Goal: Use online tool/utility: Utilize a website feature to perform a specific function

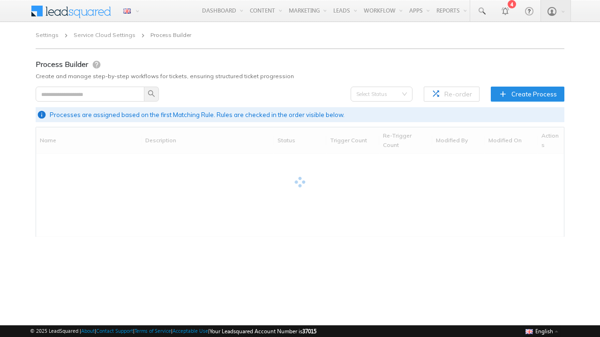
click at [528, 94] on span "Create Process" at bounding box center [533, 93] width 45 height 9
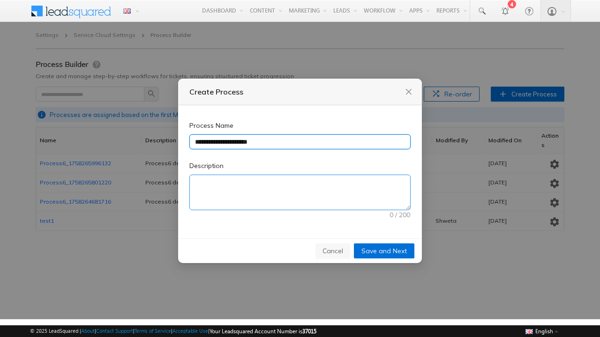
type input "**********"
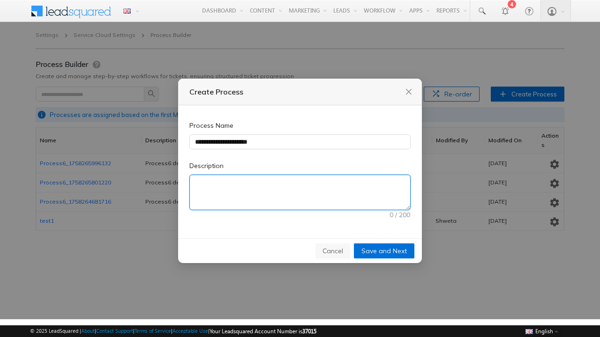
click at [300, 193] on textarea "Description" at bounding box center [300, 192] width 220 height 35
type textarea "**********"
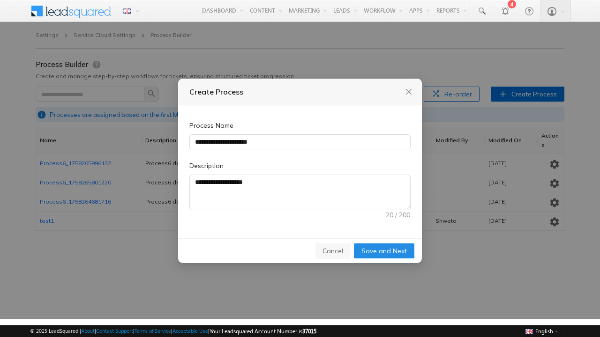
click at [384, 251] on span "Save and Next" at bounding box center [383, 251] width 45 height 10
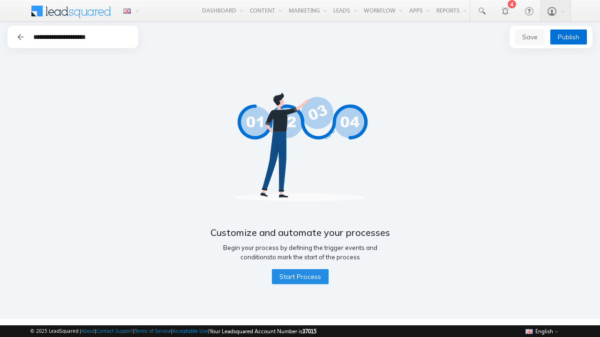
click at [299, 277] on span "Start Process" at bounding box center [300, 277] width 42 height 10
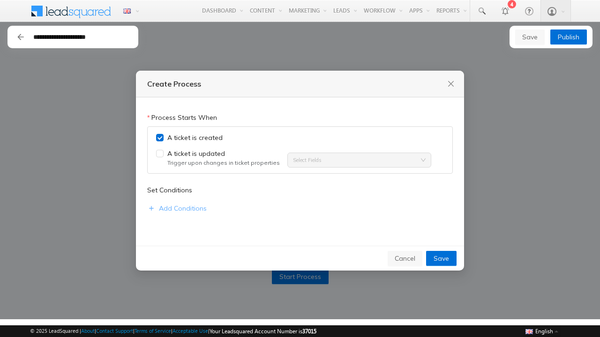
click at [176, 209] on span "Add Conditions" at bounding box center [183, 208] width 48 height 10
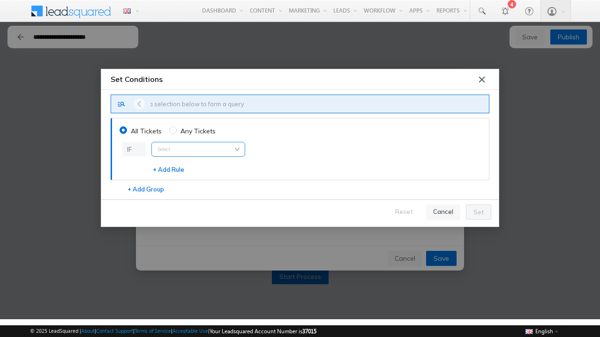
click at [198, 149] on input "search" at bounding box center [198, 149] width 82 height 14
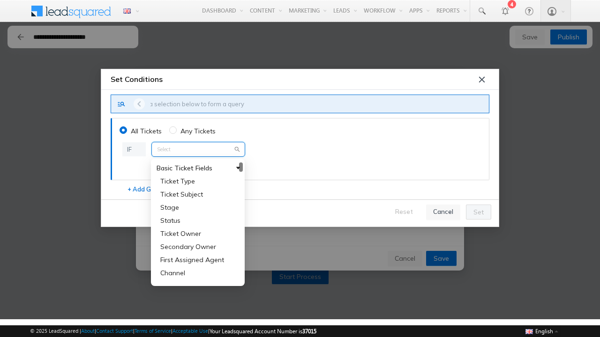
type input "**********"
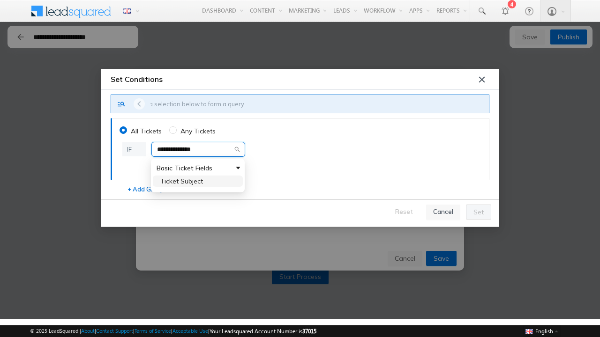
click at [181, 181] on span "Ticket Subject" at bounding box center [181, 181] width 43 height 8
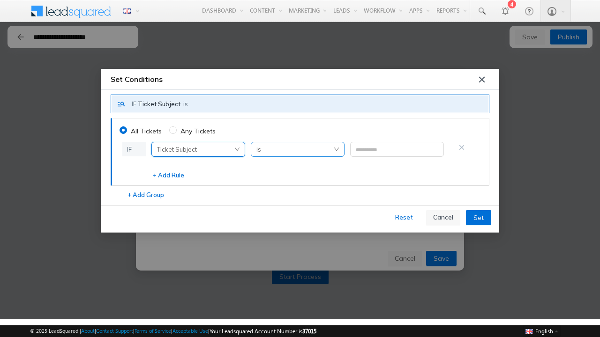
click at [297, 149] on span "is" at bounding box center [297, 149] width 82 height 14
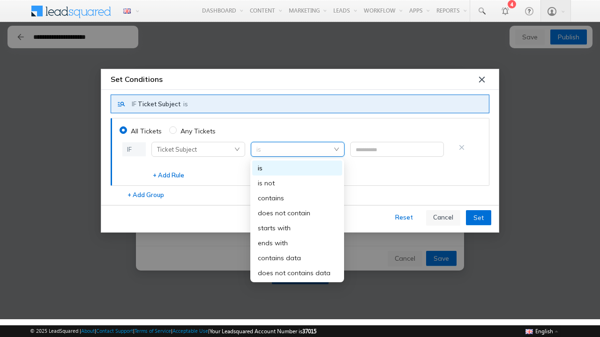
click at [297, 228] on div "starts with" at bounding box center [297, 228] width 79 height 10
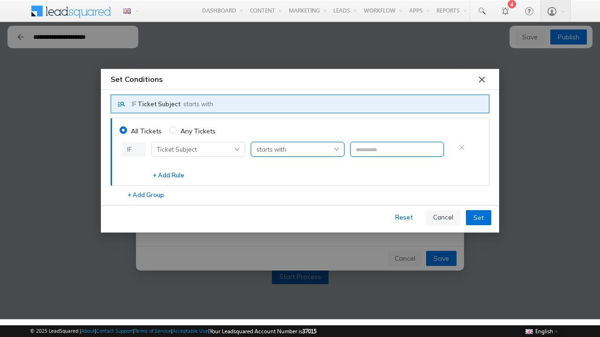
click at [396, 149] on input "text" at bounding box center [397, 149] width 94 height 15
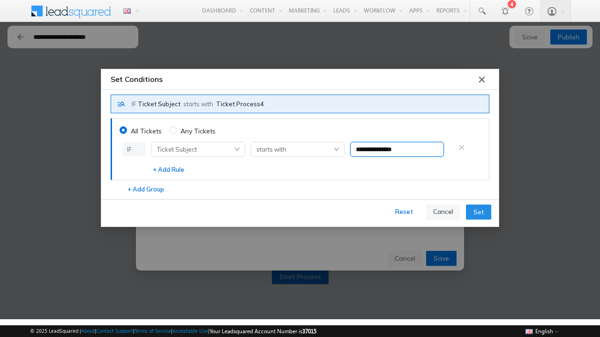
type input "**********"
click at [478, 212] on span "Set" at bounding box center [478, 212] width 10 height 10
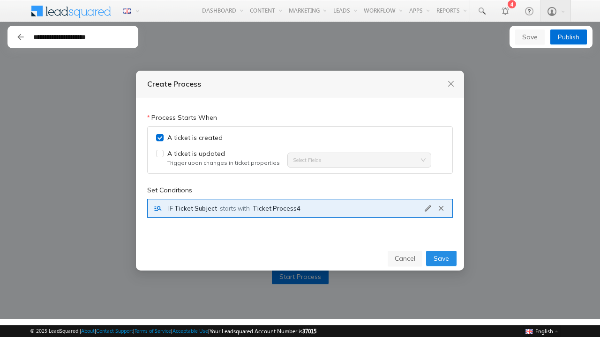
click at [441, 259] on span "Save" at bounding box center [440, 258] width 15 height 10
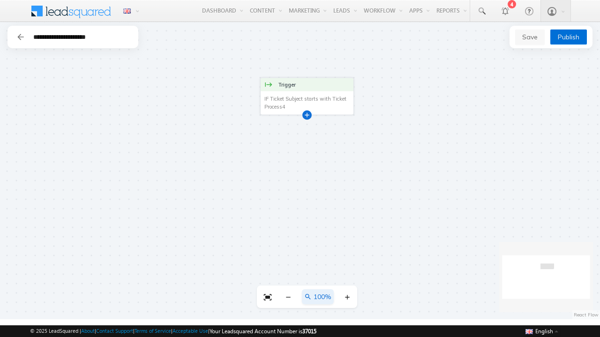
click at [307, 114] on div at bounding box center [307, 114] width 5 height 5
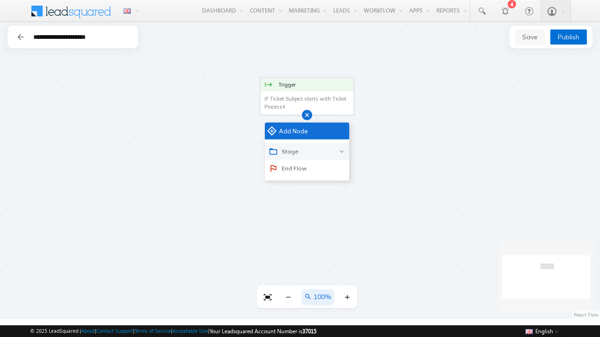
click at [307, 151] on div "Stage" at bounding box center [307, 151] width 84 height 17
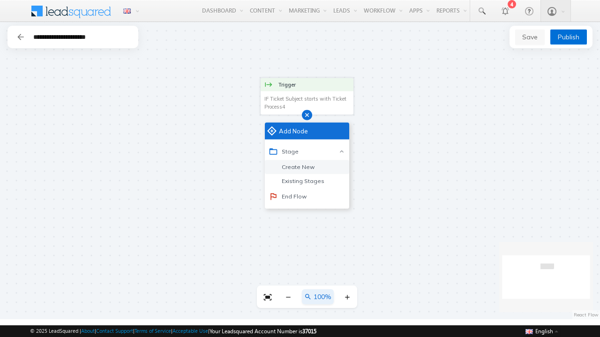
click at [295, 167] on div "Create New" at bounding box center [296, 167] width 37 height 8
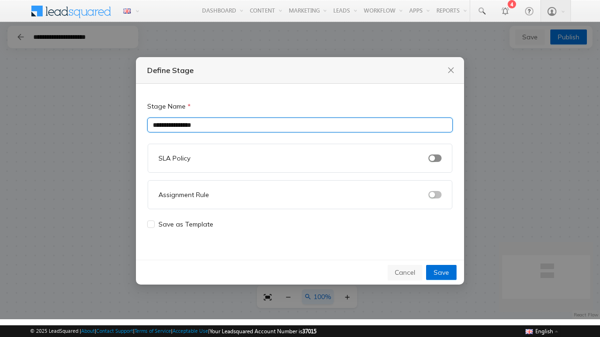
type input "**********"
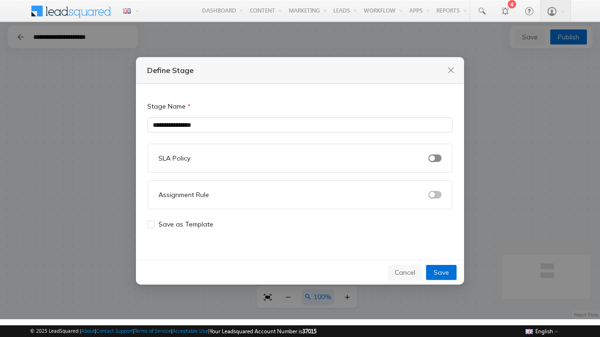
click at [435, 158] on span "button" at bounding box center [434, 158] width 13 height 7
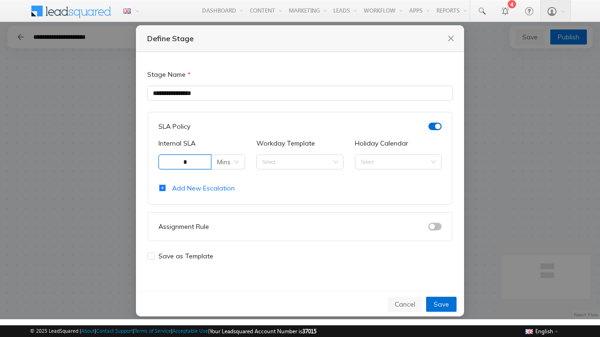
click at [228, 162] on span "Mins" at bounding box center [228, 162] width 22 height 14
type input "*"
click at [228, 180] on div "Mins" at bounding box center [229, 181] width 18 height 10
click at [299, 162] on input "Workday Template" at bounding box center [299, 162] width 75 height 14
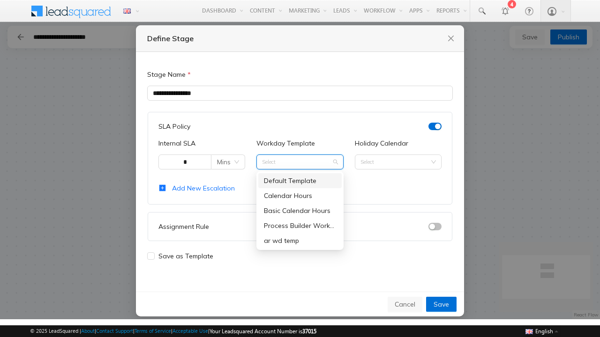
click at [299, 225] on div "Process Builder Workday Template" at bounding box center [300, 226] width 72 height 10
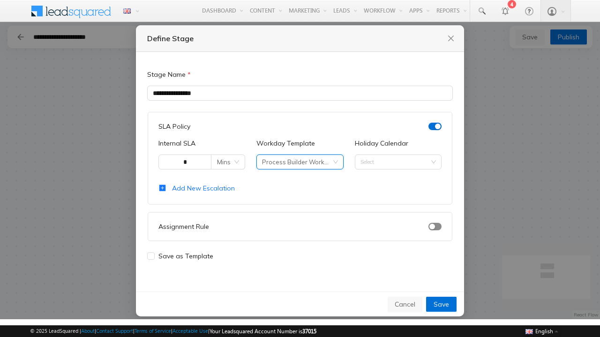
click at [435, 226] on span "button" at bounding box center [434, 226] width 13 height 7
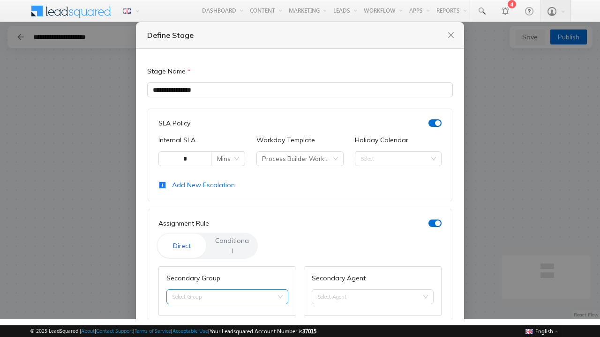
click at [226, 290] on input "Secondary Group" at bounding box center [227, 297] width 111 height 14
type input "**********"
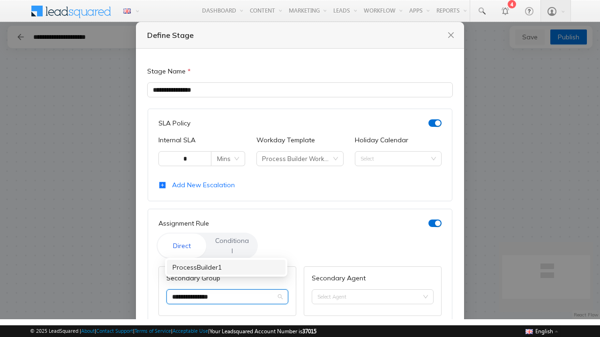
click at [226, 268] on div "ProcessBuilder1" at bounding box center [225, 267] width 107 height 10
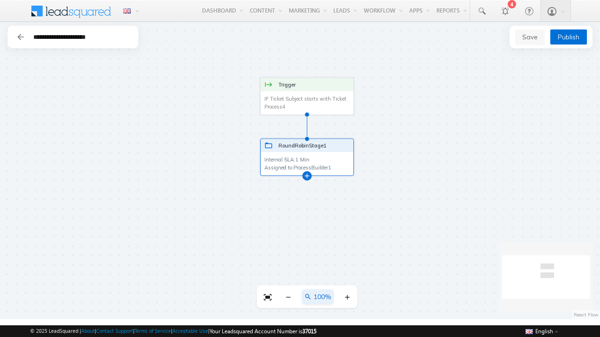
click at [307, 175] on div at bounding box center [307, 175] width 5 height 5
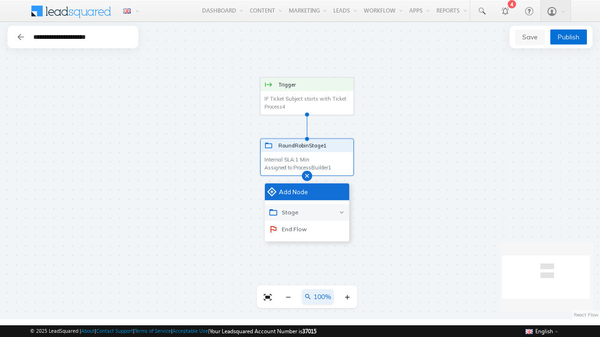
click at [307, 212] on div "Stage" at bounding box center [307, 212] width 84 height 17
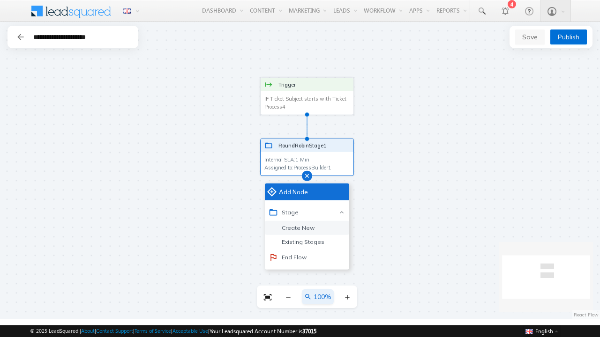
click at [295, 228] on div "Create New" at bounding box center [296, 228] width 37 height 8
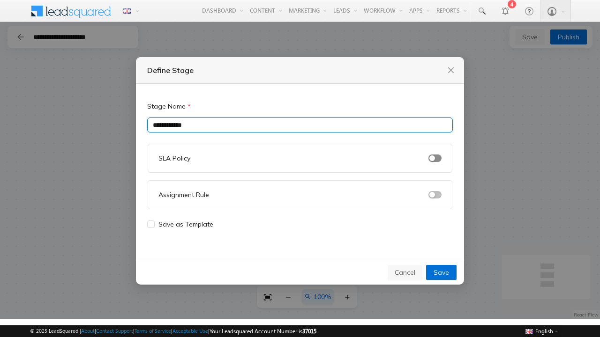
type input "**********"
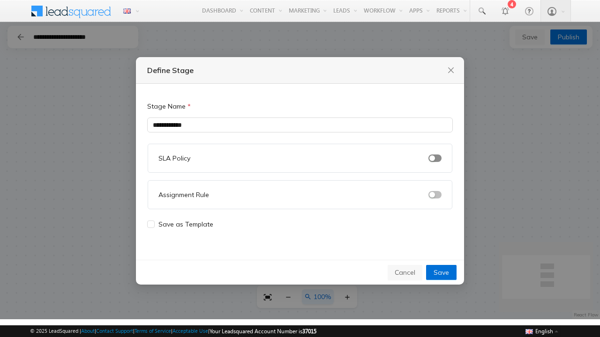
click at [435, 158] on span "button" at bounding box center [434, 158] width 13 height 7
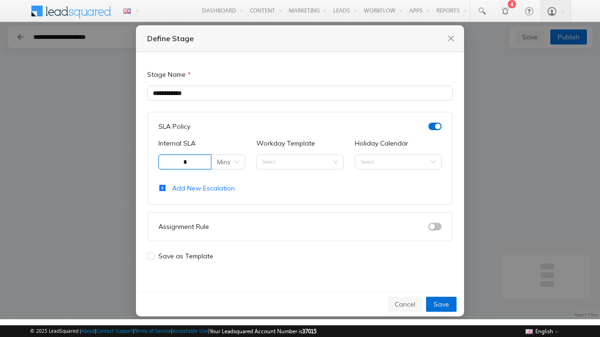
click at [228, 162] on span "Mins" at bounding box center [228, 162] width 22 height 14
type input "*"
click at [228, 180] on div "Mins" at bounding box center [229, 181] width 18 height 10
click at [299, 162] on input "Workday Template" at bounding box center [299, 162] width 75 height 14
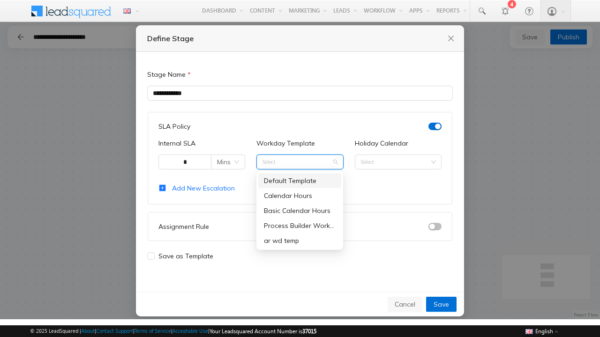
click at [299, 225] on div "Process Builder Workday Template" at bounding box center [300, 226] width 72 height 10
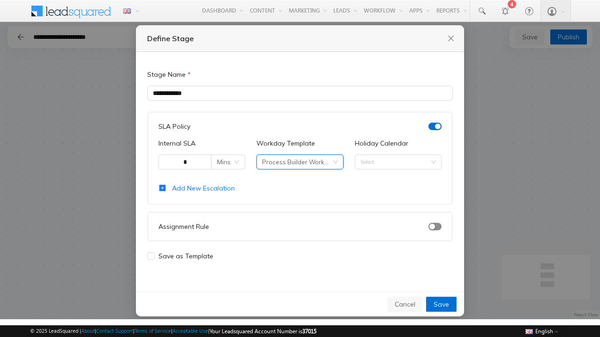
click at [435, 226] on span "button" at bounding box center [434, 226] width 13 height 7
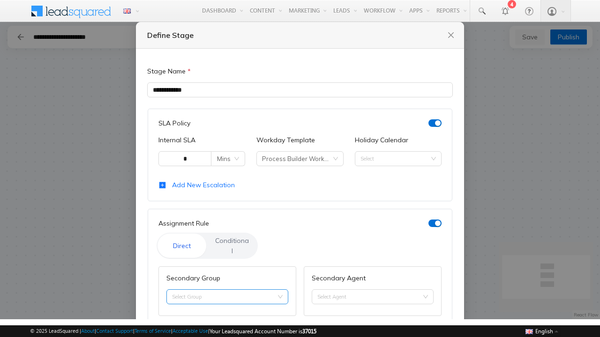
click at [226, 290] on input "Secondary Group" at bounding box center [227, 297] width 111 height 14
type input "**********"
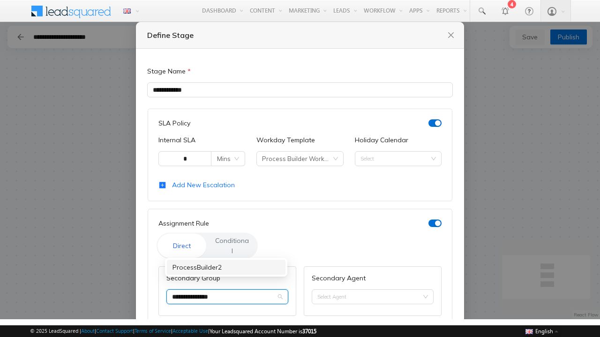
click at [226, 268] on div "ProcessBuilder2" at bounding box center [225, 267] width 107 height 10
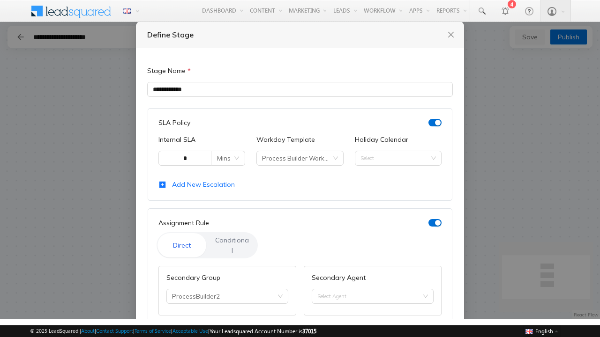
scroll to position [96, 0]
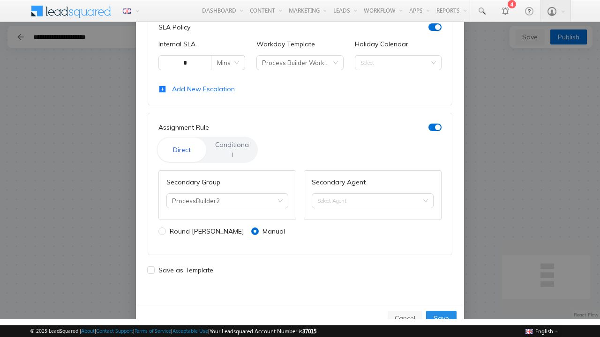
click at [440, 313] on span "Save" at bounding box center [440, 318] width 15 height 10
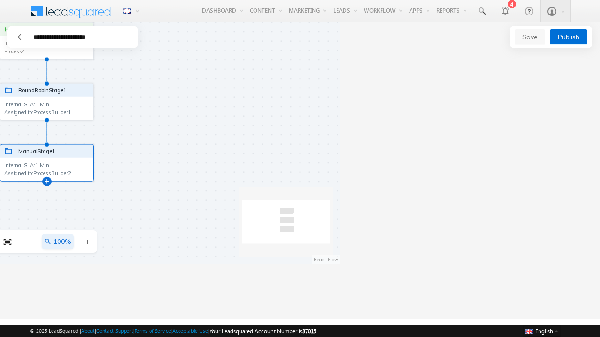
scroll to position [0, 0]
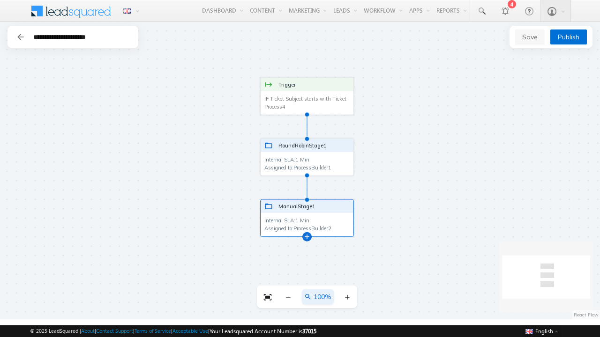
click at [307, 236] on div at bounding box center [307, 236] width 5 height 5
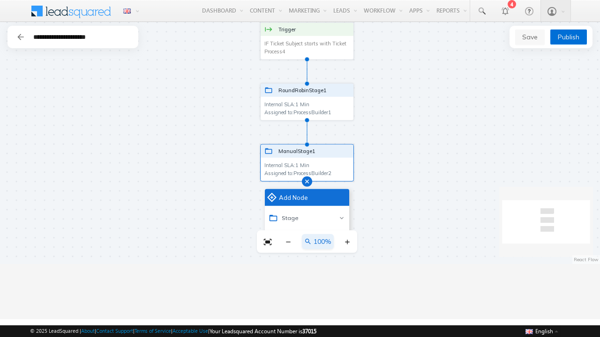
scroll to position [0, 262]
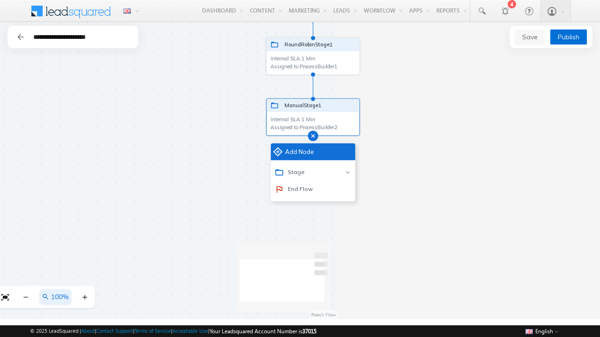
drag, startPoint x: 394, startPoint y: 153, endPoint x: 400, endPoint y: 107, distance: 46.3
click at [400, 107] on div "Trigger IF Ticket Subject starts with Ticket Process4 IF Ticket Subject starts …" at bounding box center [300, 170] width 600 height 297
click at [292, 189] on div "End Flow" at bounding box center [294, 188] width 38 height 9
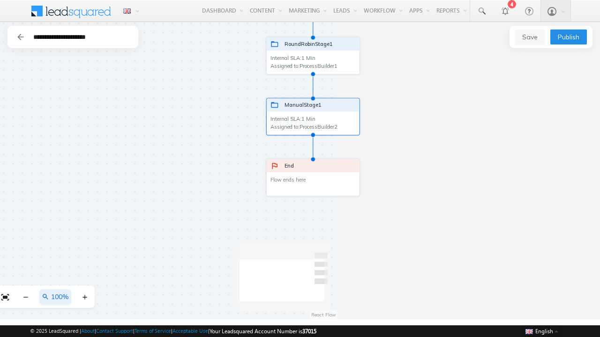
click at [568, 37] on span "Publish" at bounding box center [568, 37] width 22 height 10
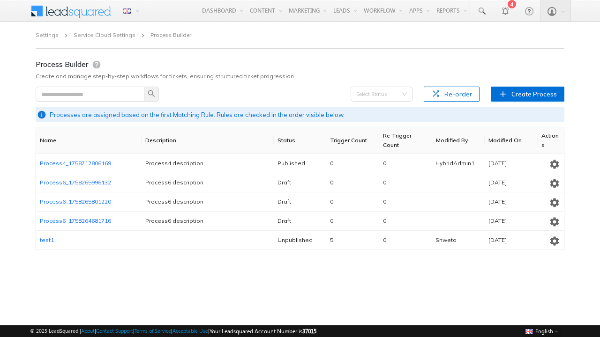
click at [553, 163] on icon "button" at bounding box center [554, 164] width 11 height 11
click at [539, 195] on span "Unpublish" at bounding box center [539, 195] width 25 height 7
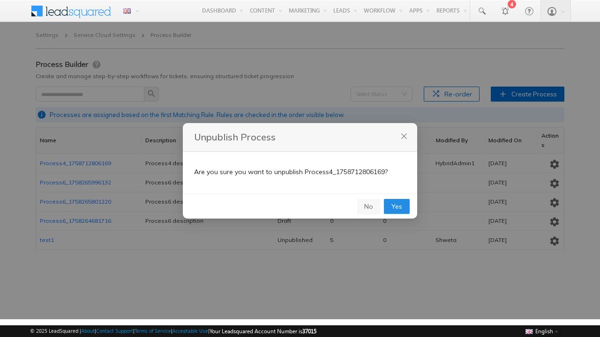
click at [397, 206] on span "Yes" at bounding box center [396, 206] width 11 height 10
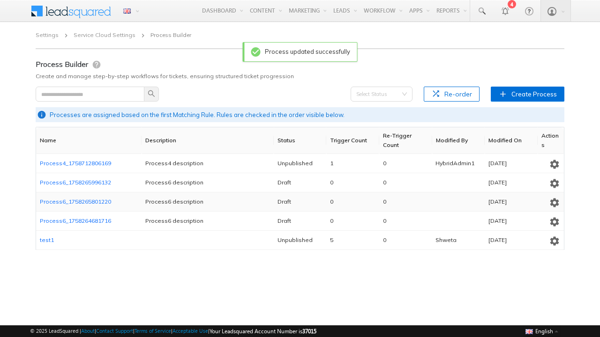
click at [553, 163] on icon "button" at bounding box center [554, 164] width 11 height 11
click at [539, 240] on span "Delete" at bounding box center [539, 240] width 15 height 7
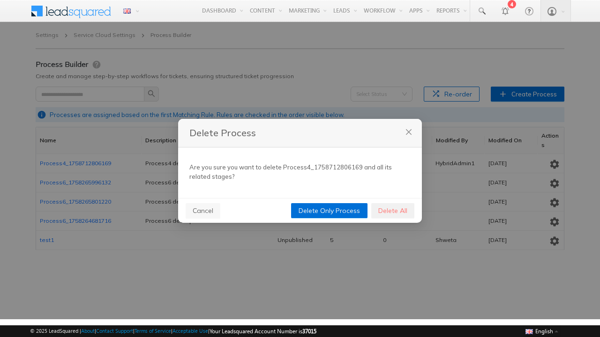
click at [392, 210] on span "Delete All" at bounding box center [392, 211] width 29 height 10
